Goal: Task Accomplishment & Management: Manage account settings

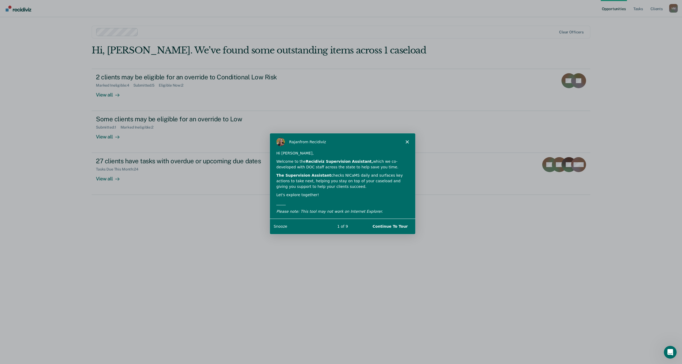
click at [408, 140] on icon "Close" at bounding box center [406, 141] width 3 height 3
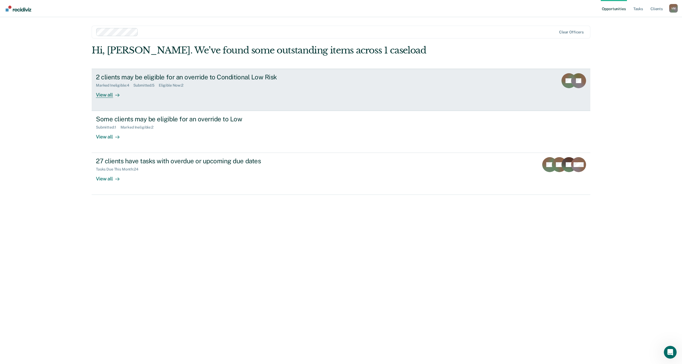
click at [112, 96] on div "View all" at bounding box center [111, 92] width 30 height 10
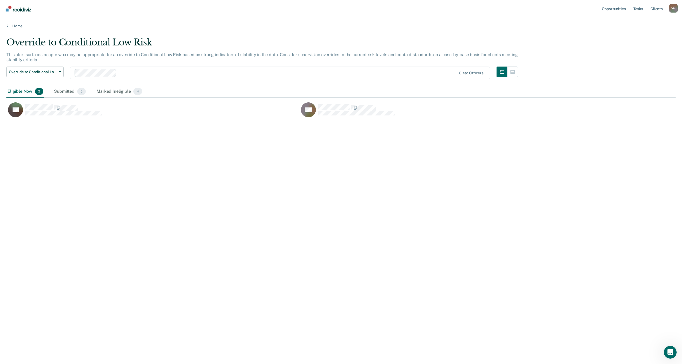
scroll to position [283, 665]
click at [409, 110] on div "CC Generate Email" at bounding box center [442, 109] width 286 height 15
click at [421, 105] on div "CC Generate Email" at bounding box center [442, 109] width 286 height 15
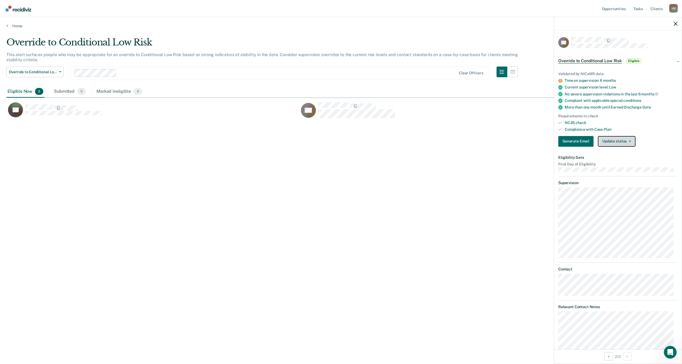
click at [622, 138] on button "Update status" at bounding box center [616, 141] width 38 height 11
click at [627, 161] on button "Mark Ineligible" at bounding box center [623, 162] width 52 height 9
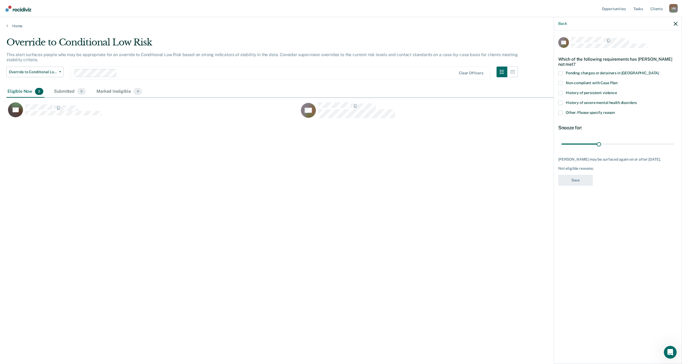
click at [563, 112] on label "Other: Please specify reason" at bounding box center [617, 114] width 119 height 6
click at [614, 111] on input "Other: Please specify reason" at bounding box center [614, 111] width 0 height 0
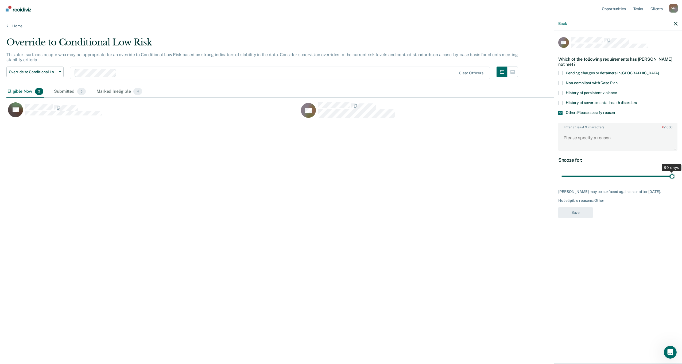
drag, startPoint x: 598, startPoint y: 177, endPoint x: 686, endPoint y: 174, distance: 87.4
type input "90"
click at [674, 174] on input "range" at bounding box center [617, 175] width 113 height 9
click at [591, 140] on textarea "Enter at least 3 characters 0 / 1600" at bounding box center [617, 140] width 118 height 20
type textarea "Just moved to Low ORAS"
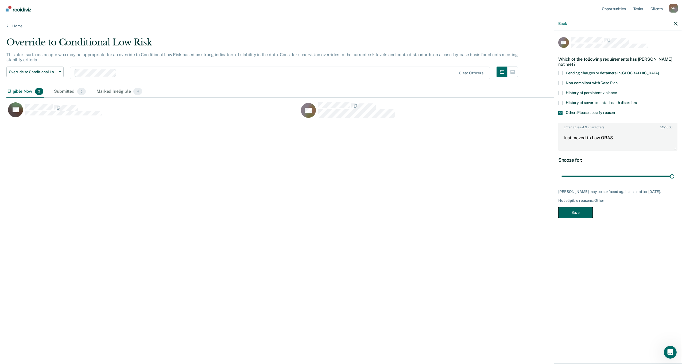
click at [579, 211] on button "Save" at bounding box center [575, 212] width 34 height 11
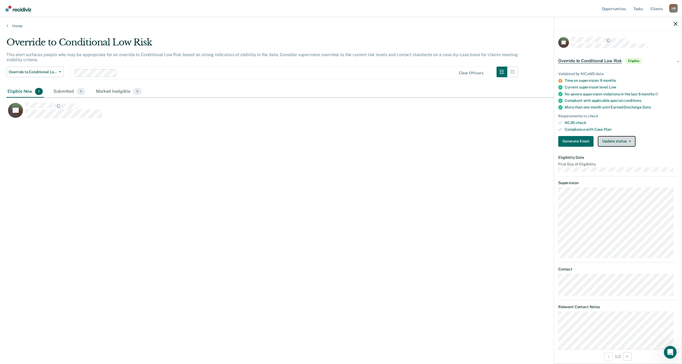
click at [624, 142] on button "Update status" at bounding box center [616, 141] width 38 height 11
click at [431, 177] on div "Override to Conditional Low Risk This alert surfaces people who may be appropri…" at bounding box center [340, 180] width 669 height 287
click at [36, 75] on button "Override to Conditional Low Risk" at bounding box center [34, 71] width 57 height 11
click at [39, 94] on div "Override to Low" at bounding box center [41, 93] width 61 height 9
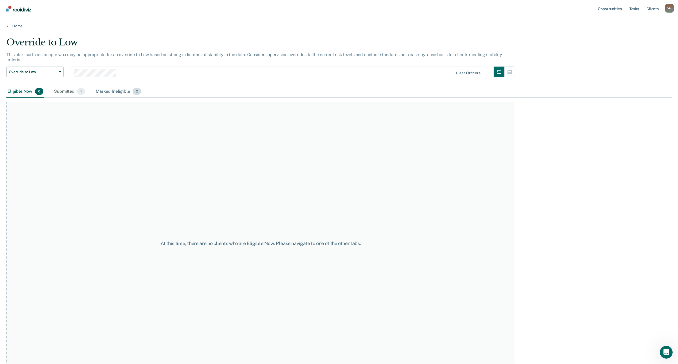
click at [115, 86] on div "Marked Ineligible 2" at bounding box center [119, 92] width 48 height 12
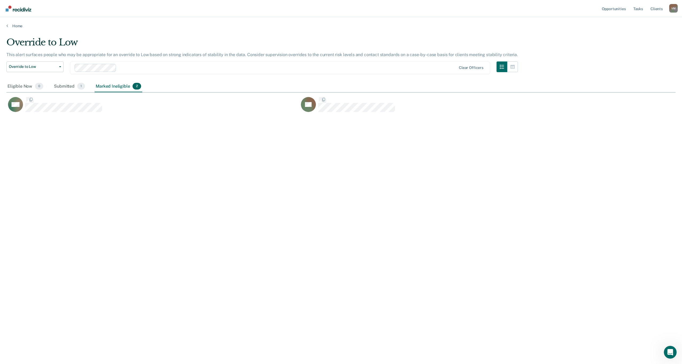
scroll to position [283, 665]
click at [75, 89] on div "Submitted 1" at bounding box center [69, 87] width 33 height 12
click at [112, 91] on div "Marked Ineligible 2" at bounding box center [119, 87] width 48 height 12
click at [53, 87] on div "Submitted 1" at bounding box center [69, 87] width 33 height 12
click at [23, 88] on div "Eligible Now 0" at bounding box center [25, 87] width 38 height 12
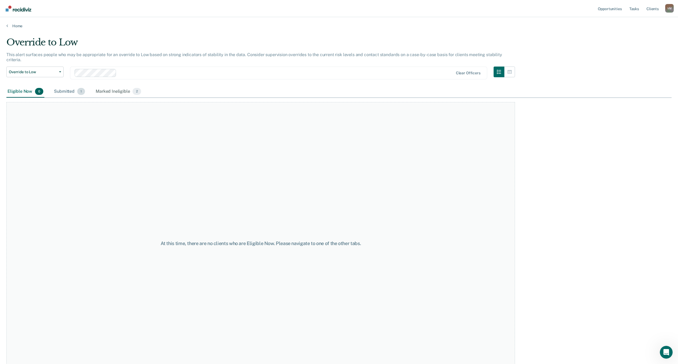
click at [71, 90] on div "Submitted 1" at bounding box center [69, 92] width 33 height 12
